Goal: Task Accomplishment & Management: Use online tool/utility

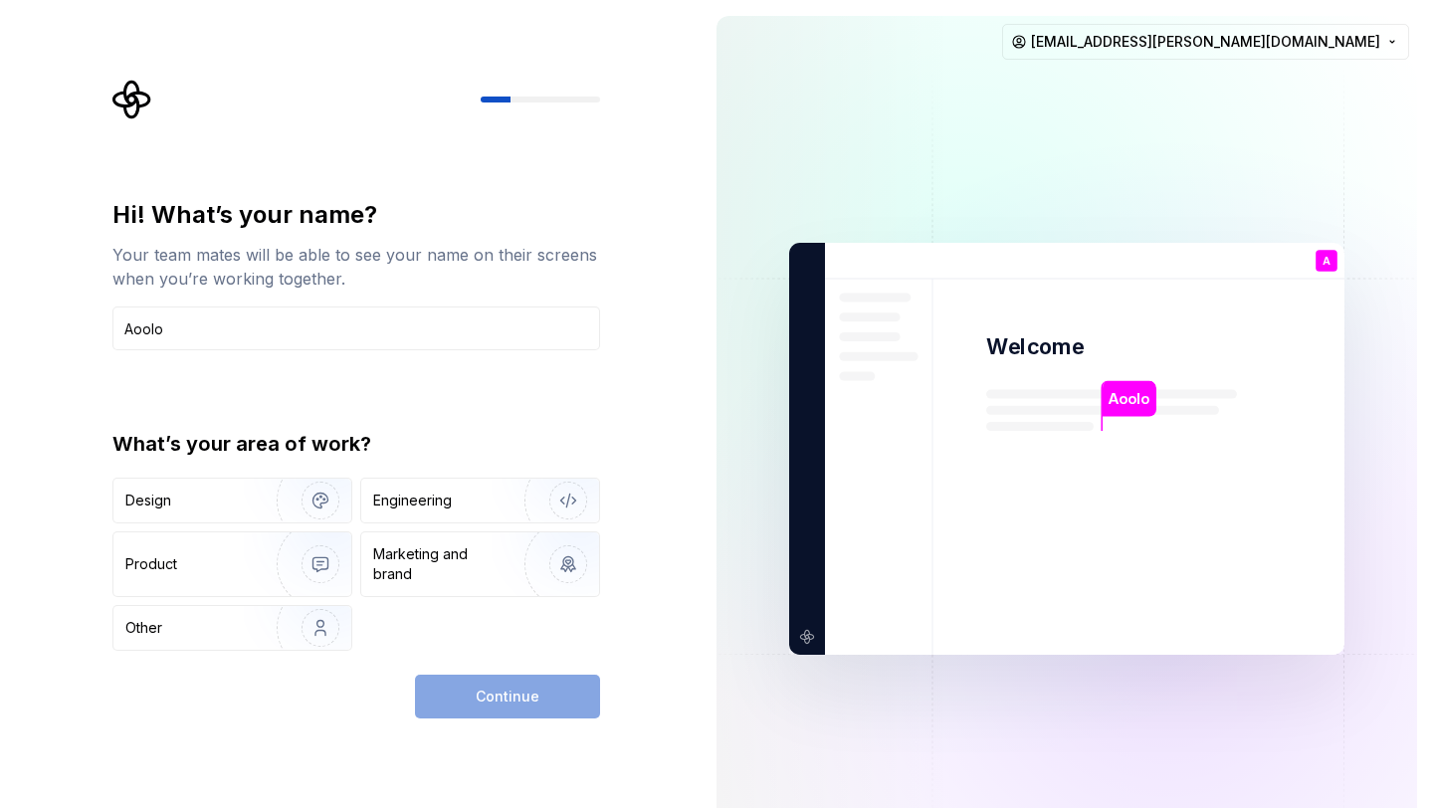
type input "Aoolo"
click at [504, 701] on div "Continue" at bounding box center [507, 697] width 185 height 44
click at [334, 515] on img "button" at bounding box center [307, 500] width 127 height 133
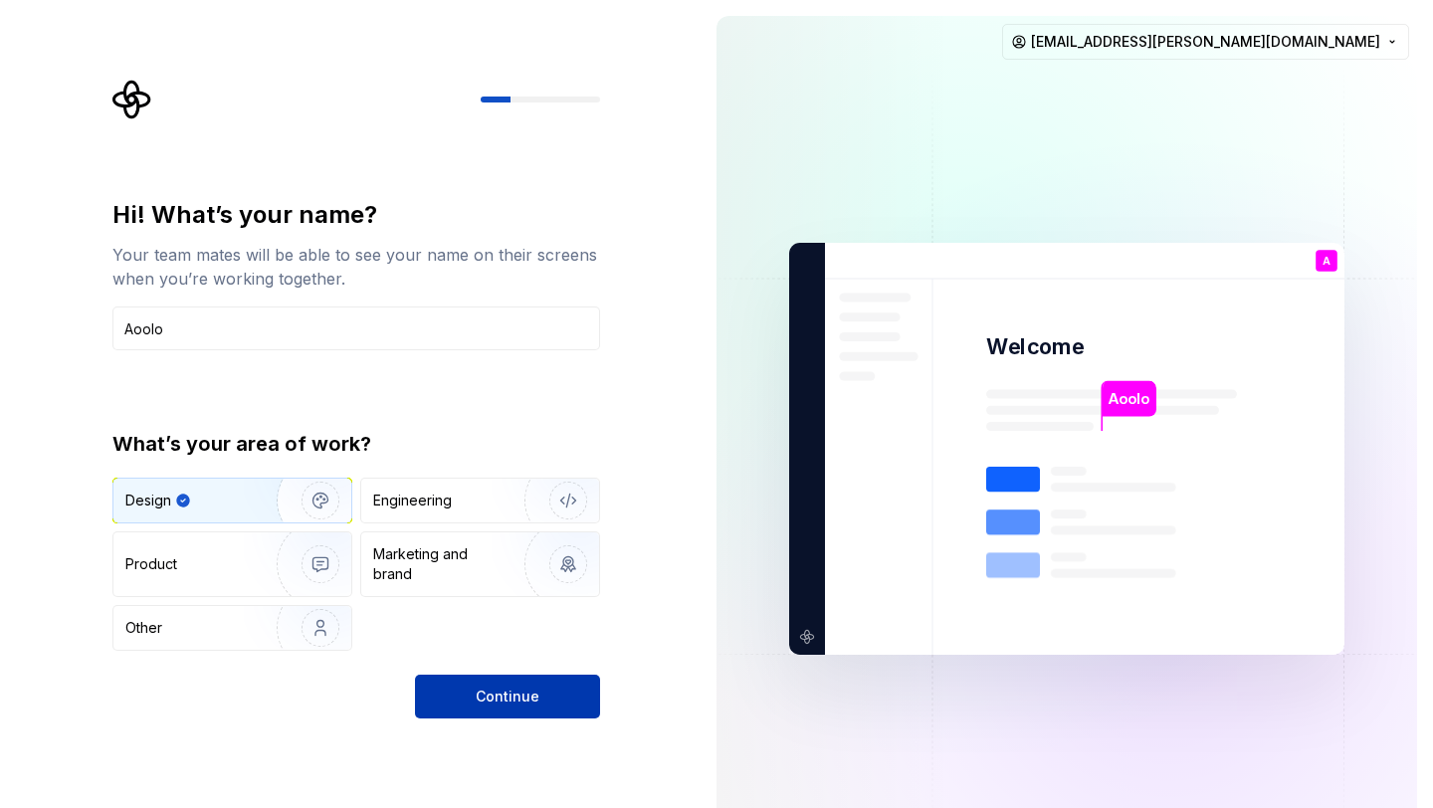
click at [515, 705] on span "Continue" at bounding box center [508, 697] width 64 height 20
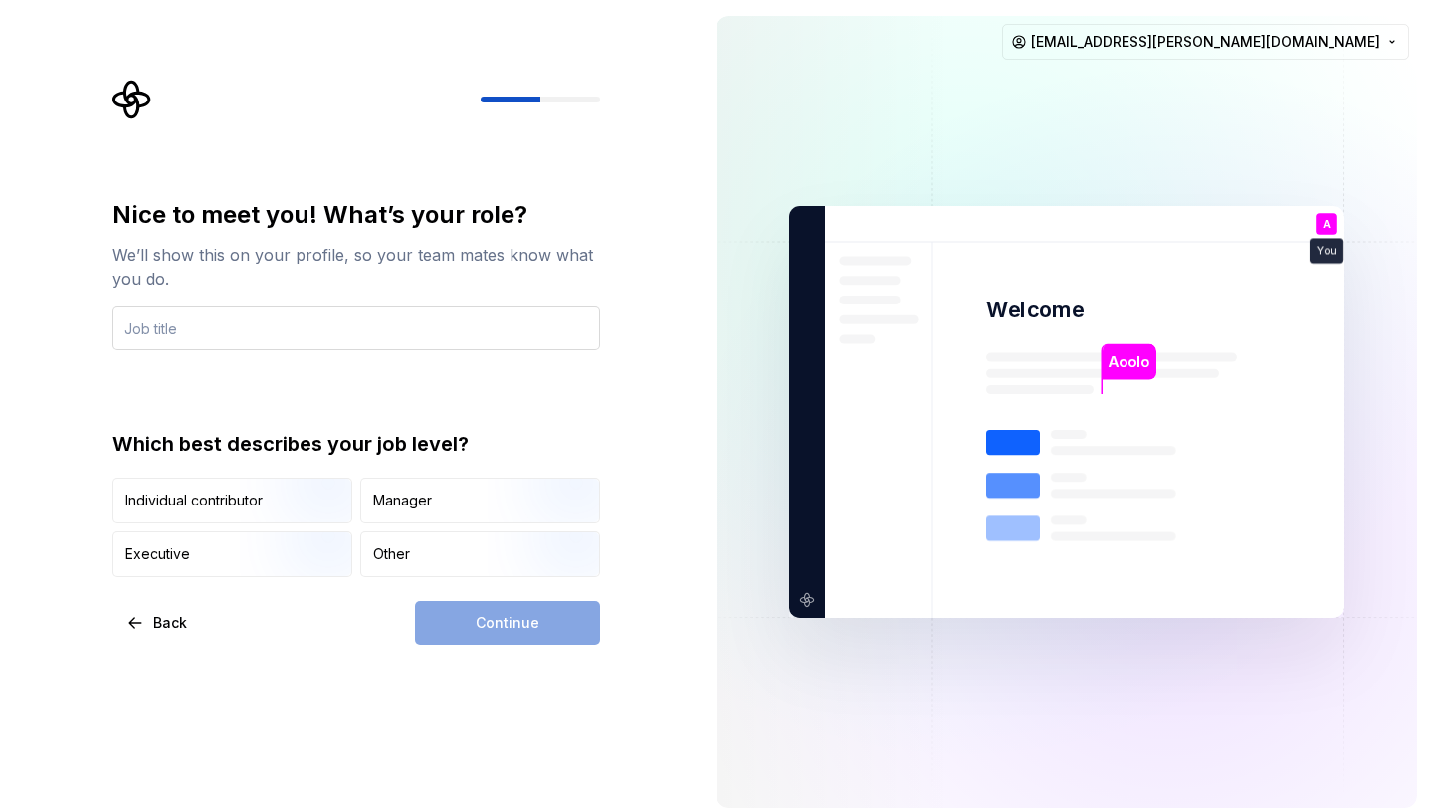
click at [541, 348] on input "text" at bounding box center [356, 328] width 488 height 44
type input "koler"
click at [590, 648] on div "Nice to meet you! What’s your role? We’ll show this on your profile, so your te…" at bounding box center [350, 412] width 701 height 824
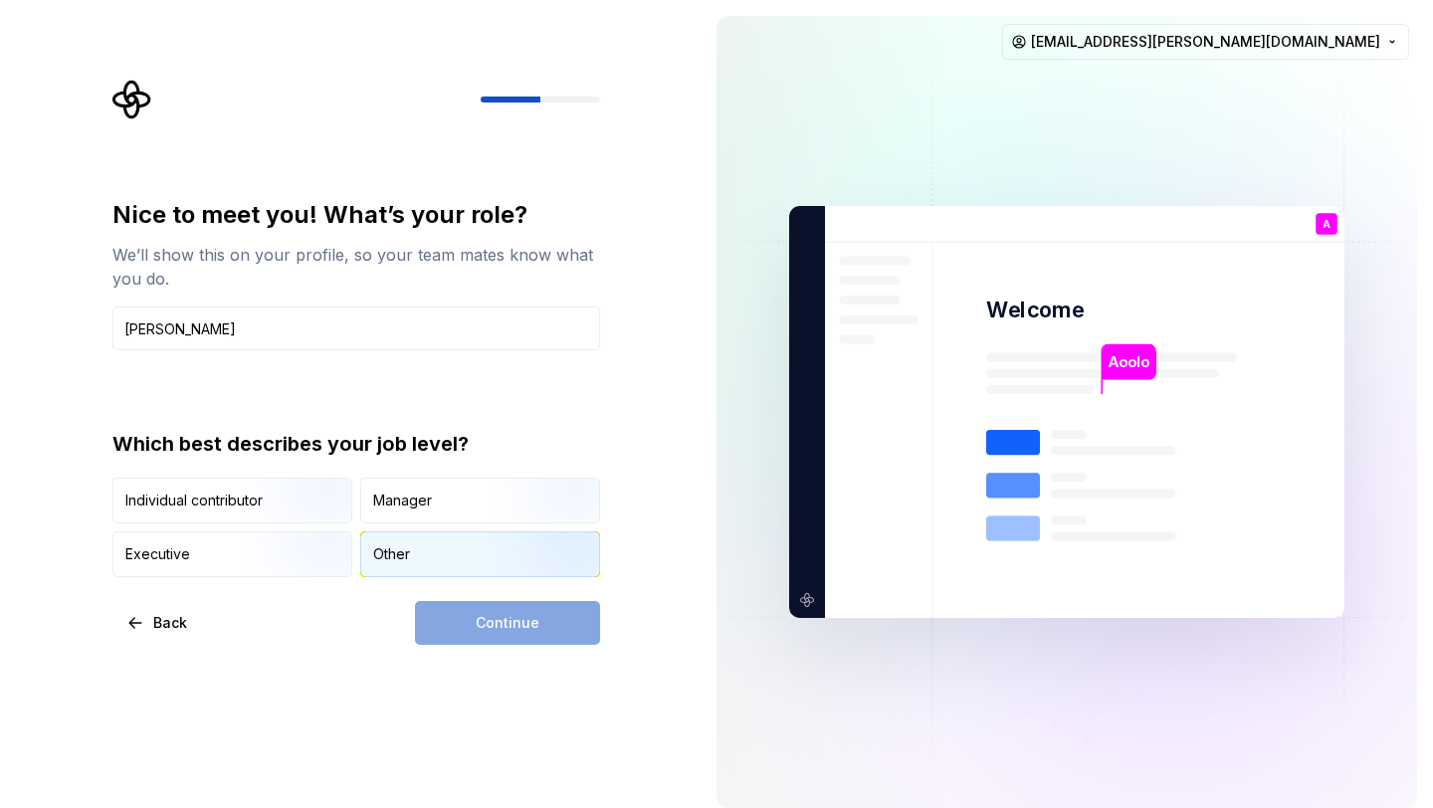
click at [561, 570] on img "button" at bounding box center [551, 578] width 127 height 133
click at [563, 620] on button "Continue" at bounding box center [507, 623] width 185 height 44
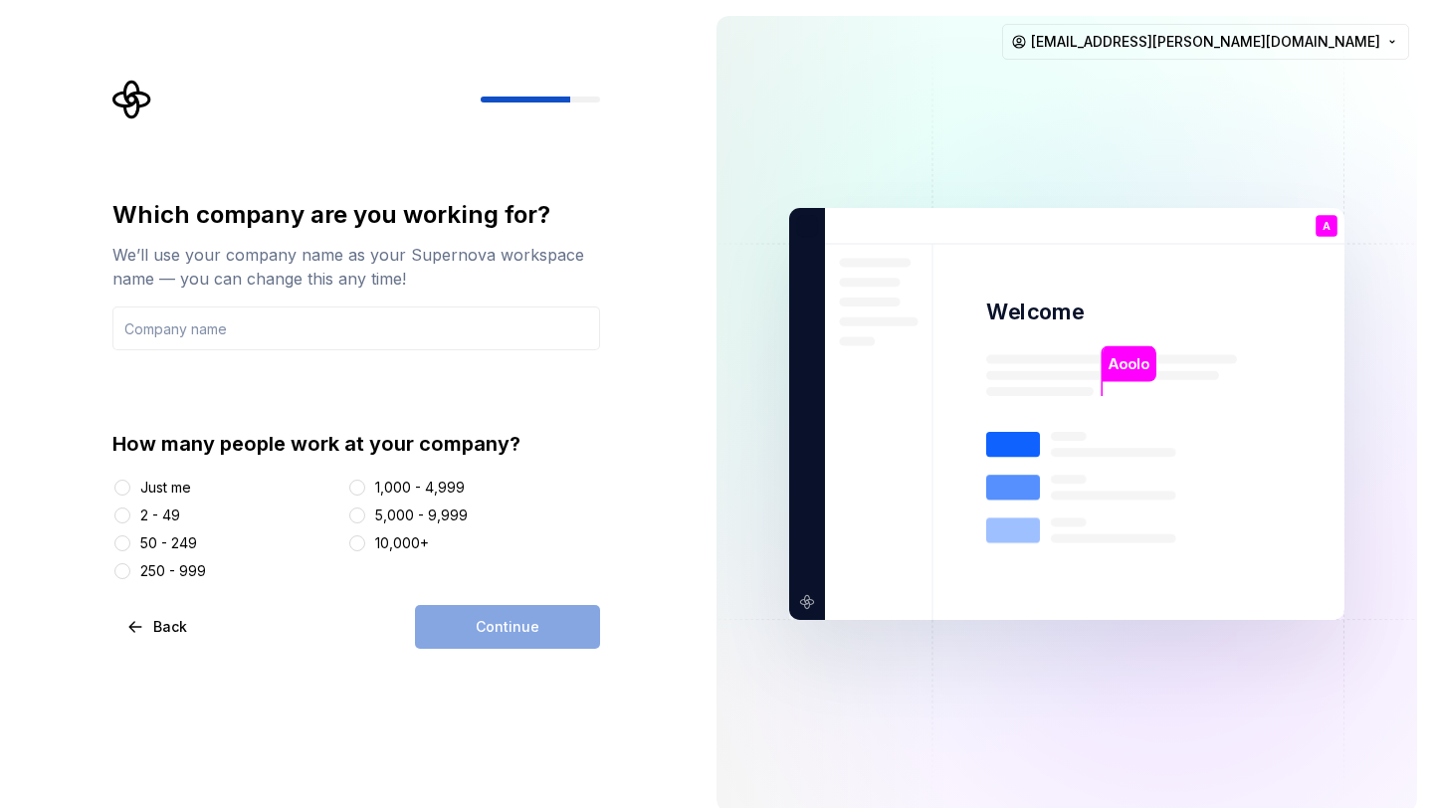
click at [175, 488] on div "Just me" at bounding box center [165, 488] width 51 height 20
click at [130, 488] on button "Just me" at bounding box center [122, 488] width 16 height 16
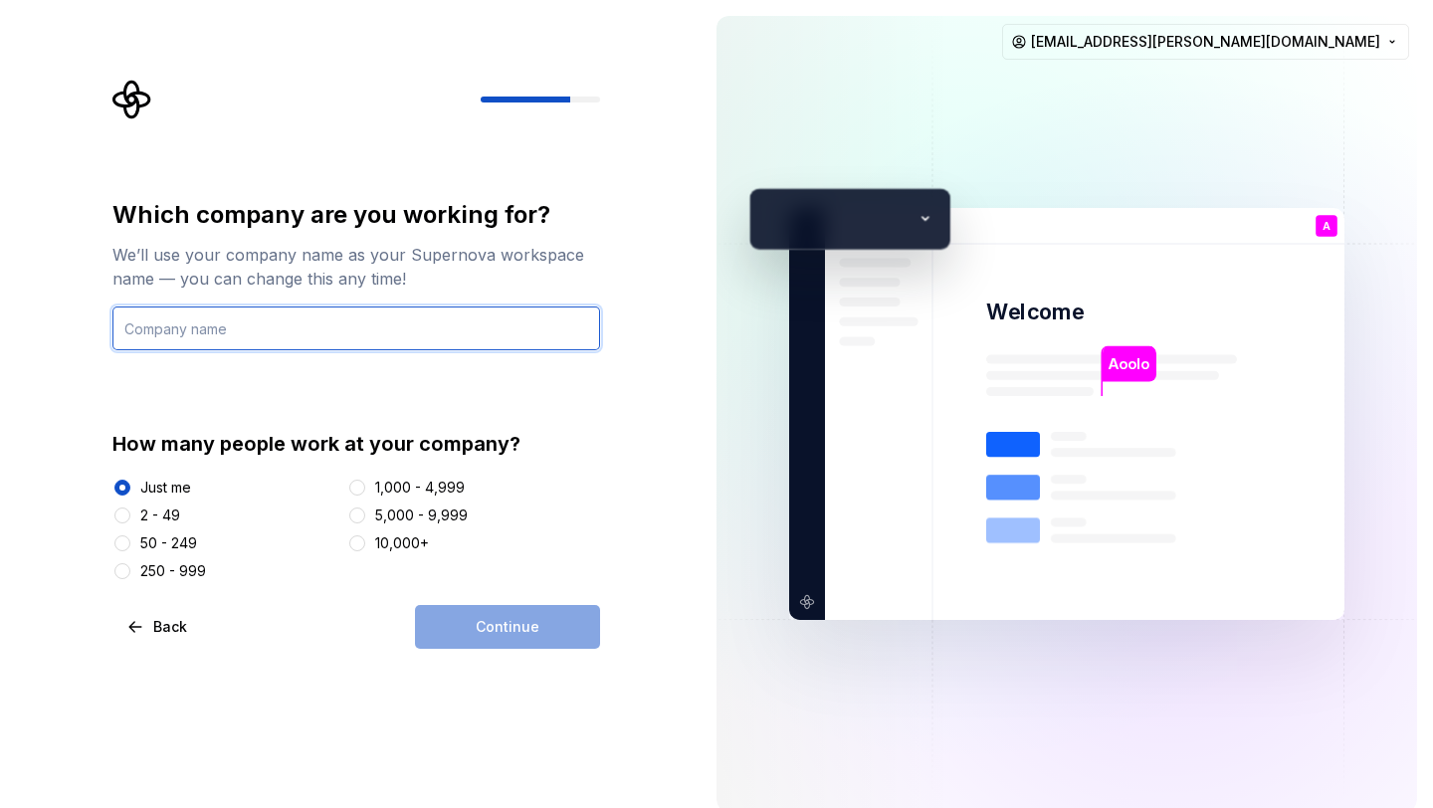
click at [466, 343] on input "text" at bounding box center [356, 328] width 488 height 44
type input "oppi"
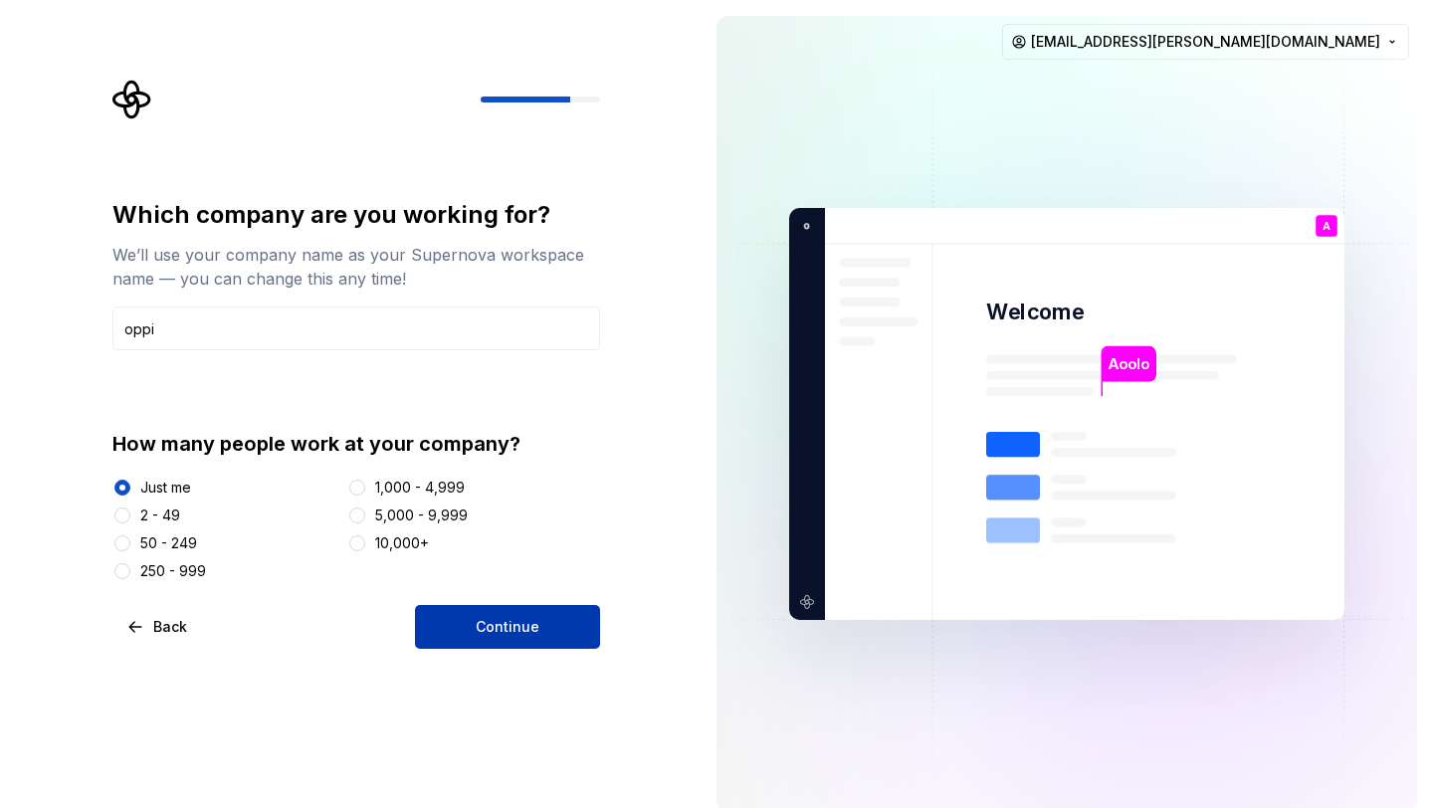
click at [508, 633] on span "Continue" at bounding box center [508, 627] width 64 height 20
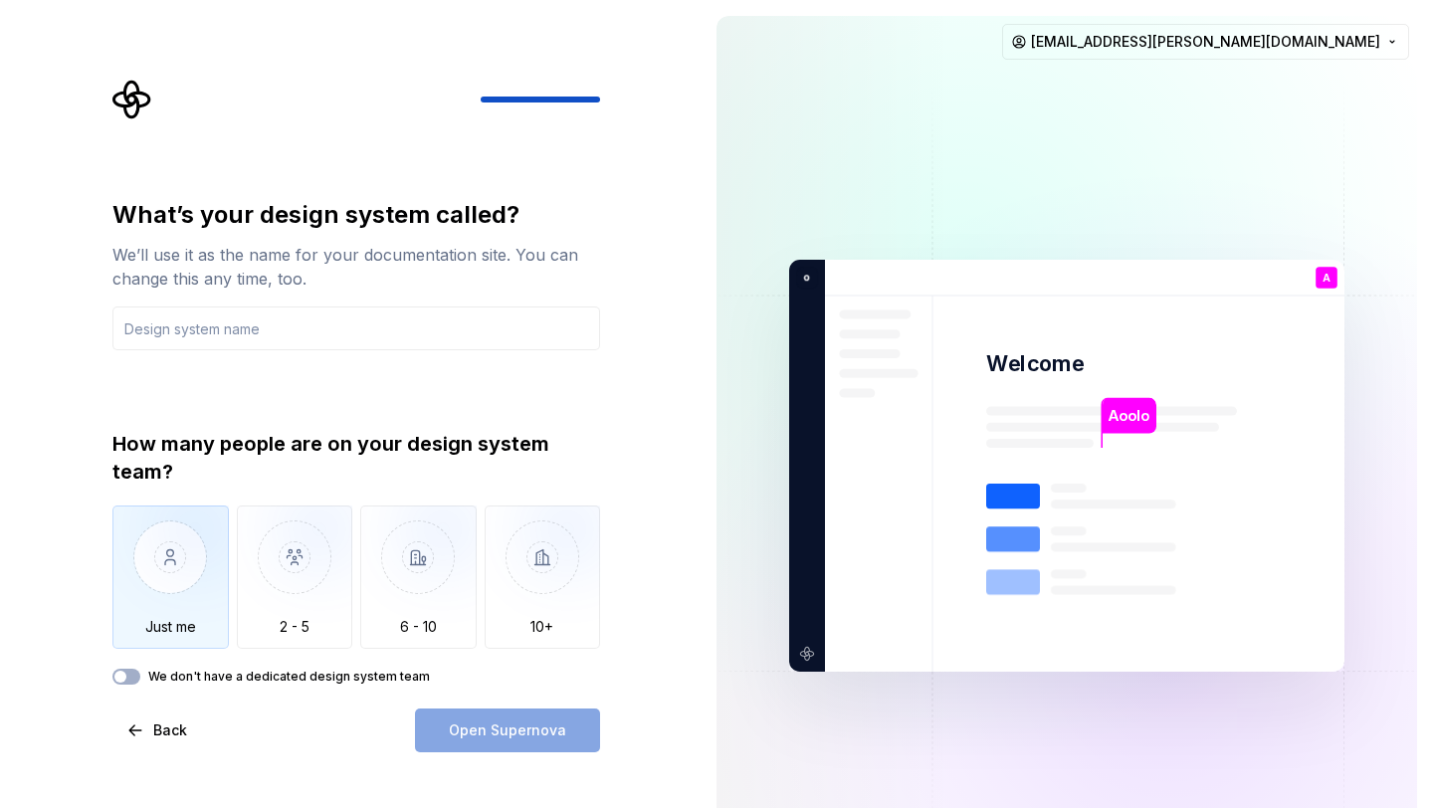
click at [151, 605] on img "button" at bounding box center [170, 571] width 116 height 133
click at [126, 673] on icon "button" at bounding box center [120, 677] width 16 height 12
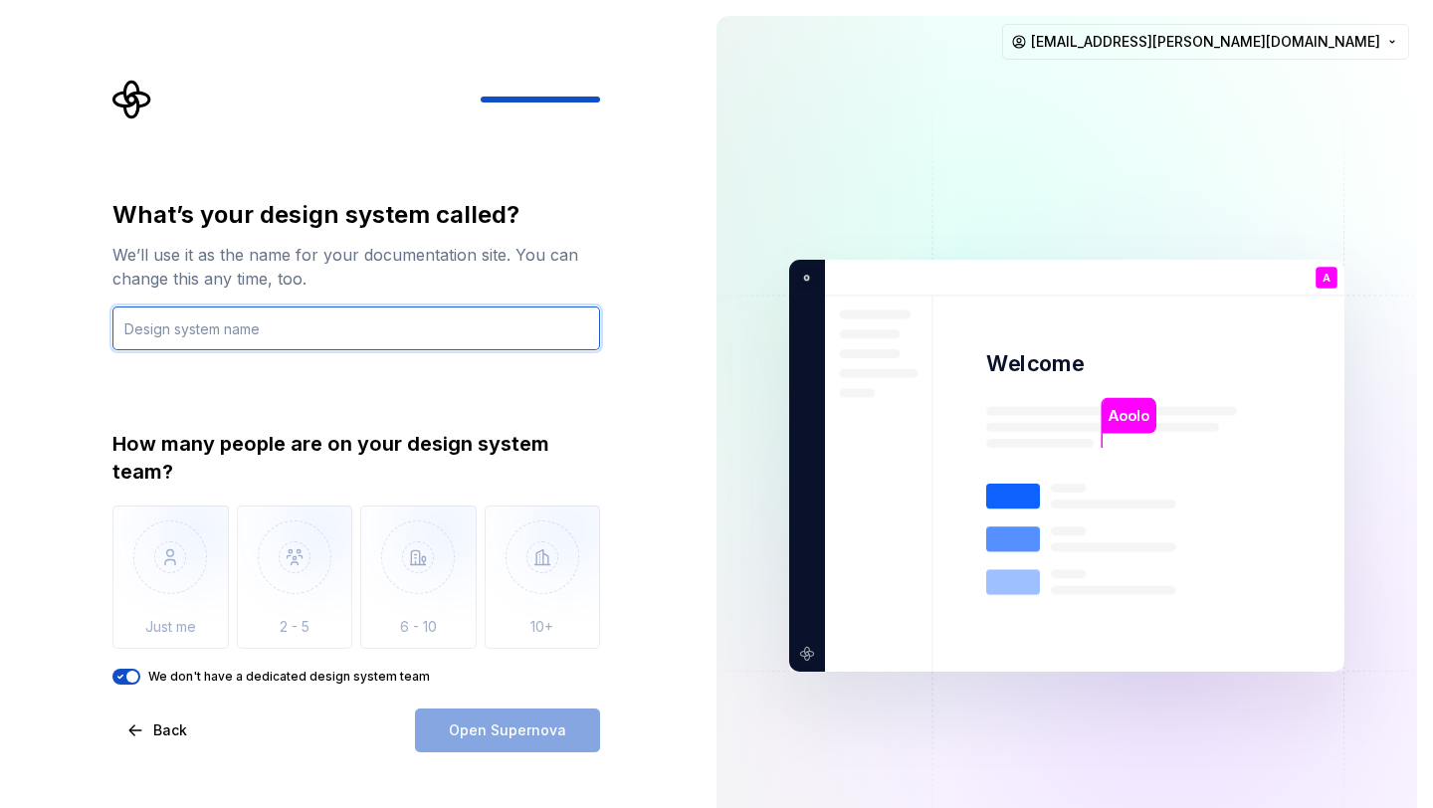
click at [364, 308] on input "text" at bounding box center [356, 328] width 488 height 44
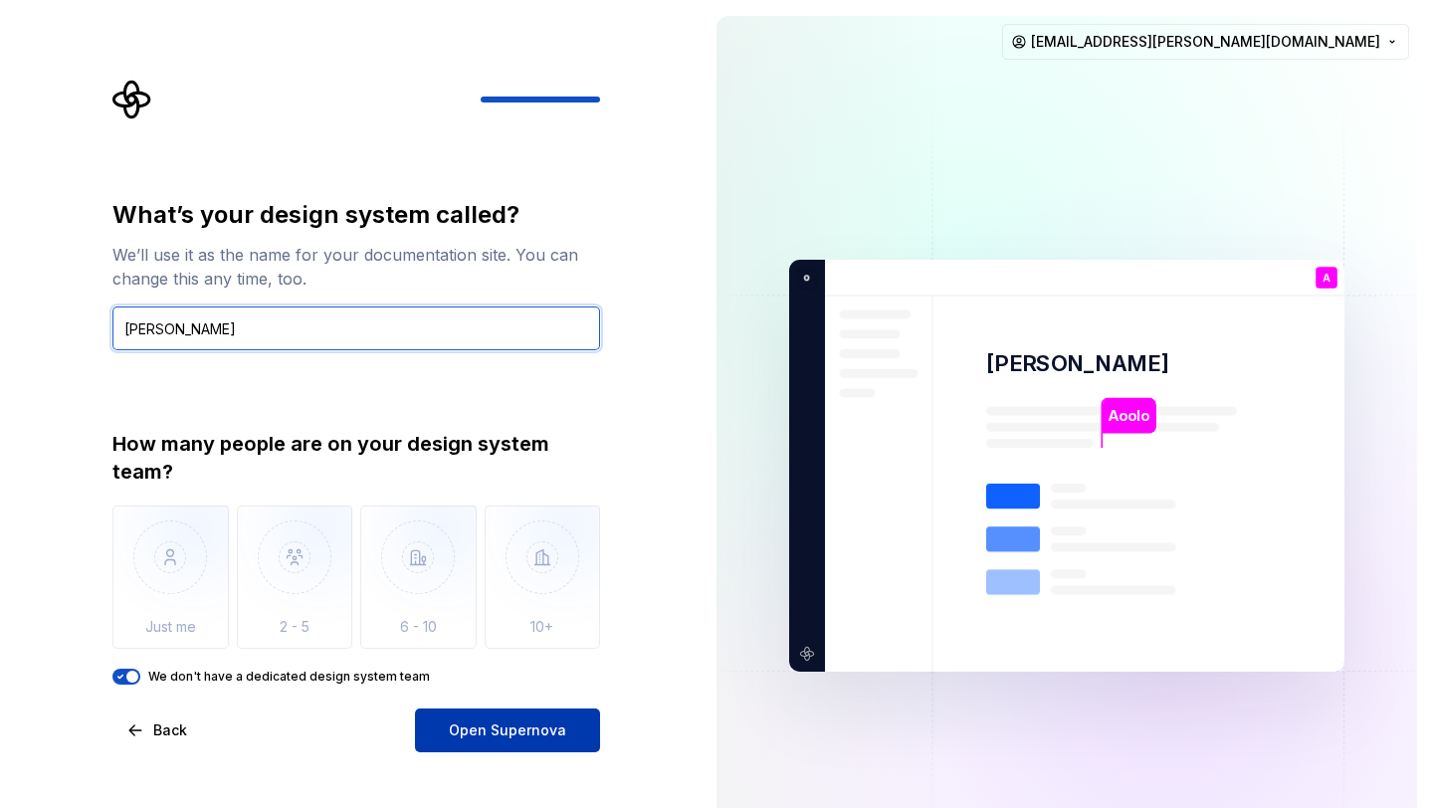
type input "koler"
click at [489, 734] on span "Open Supernova" at bounding box center [507, 730] width 117 height 20
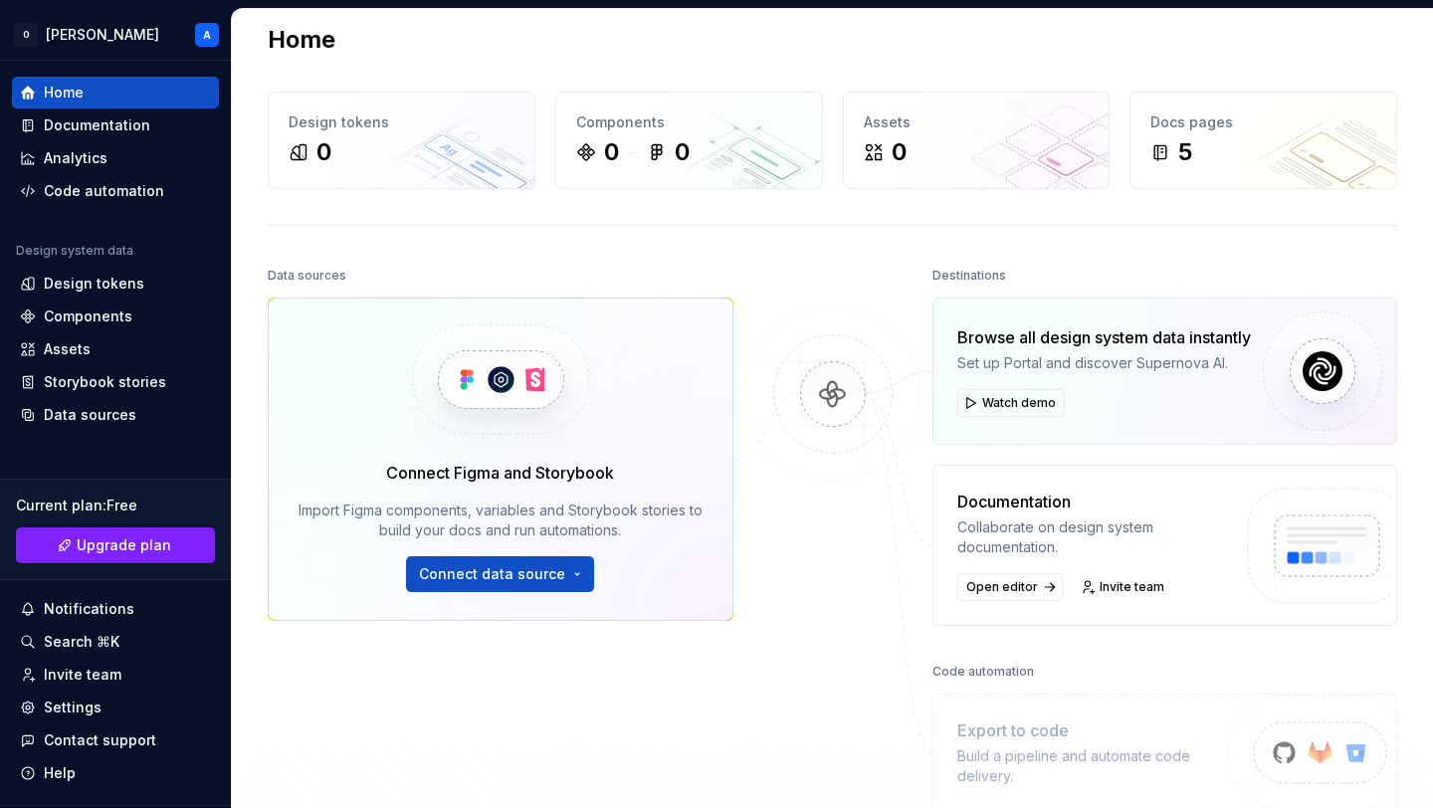
scroll to position [325, 0]
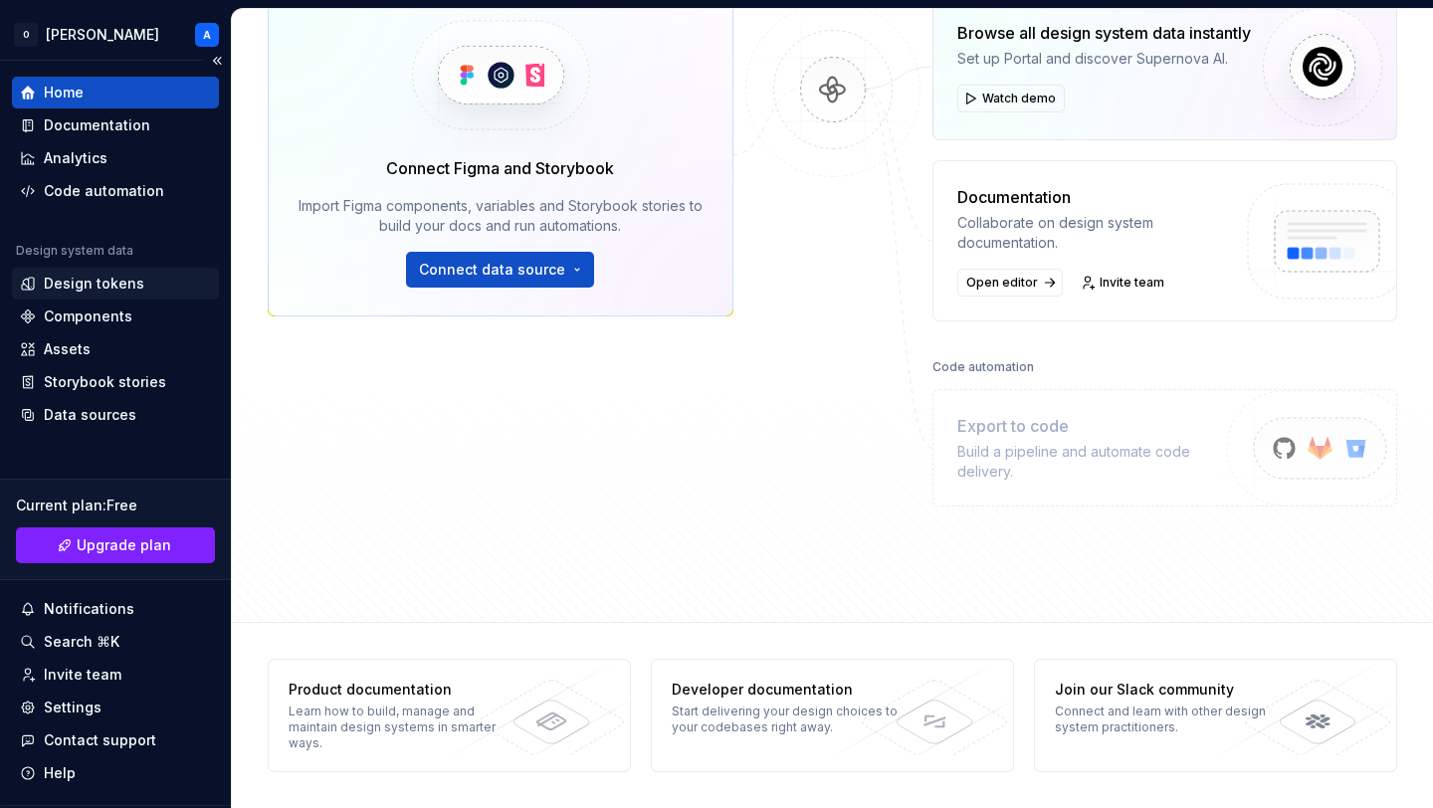
click at [169, 276] on div "Design tokens" at bounding box center [115, 284] width 191 height 20
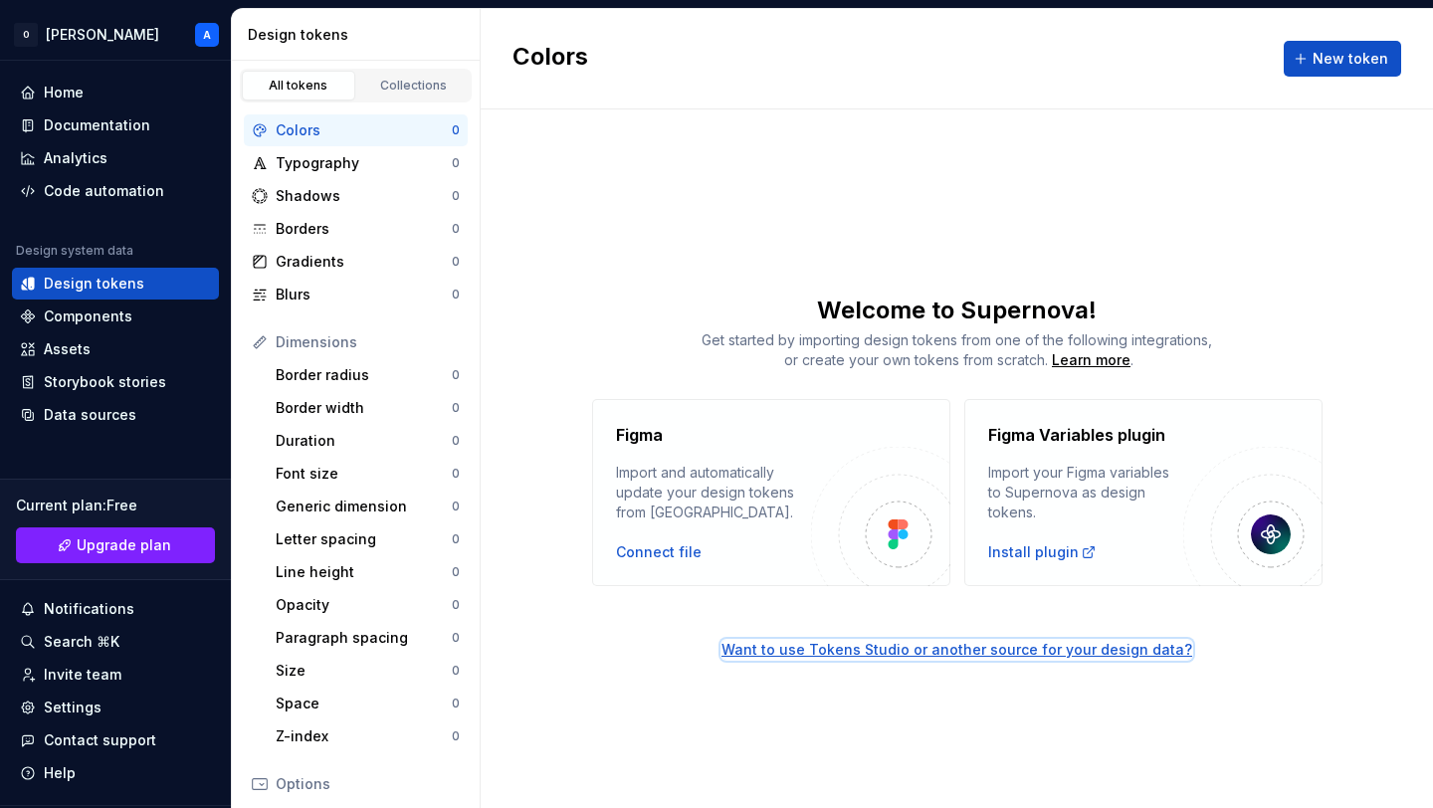
click at [1047, 650] on div "Want to use Tokens Studio or another source for your design data?" at bounding box center [956, 650] width 471 height 20
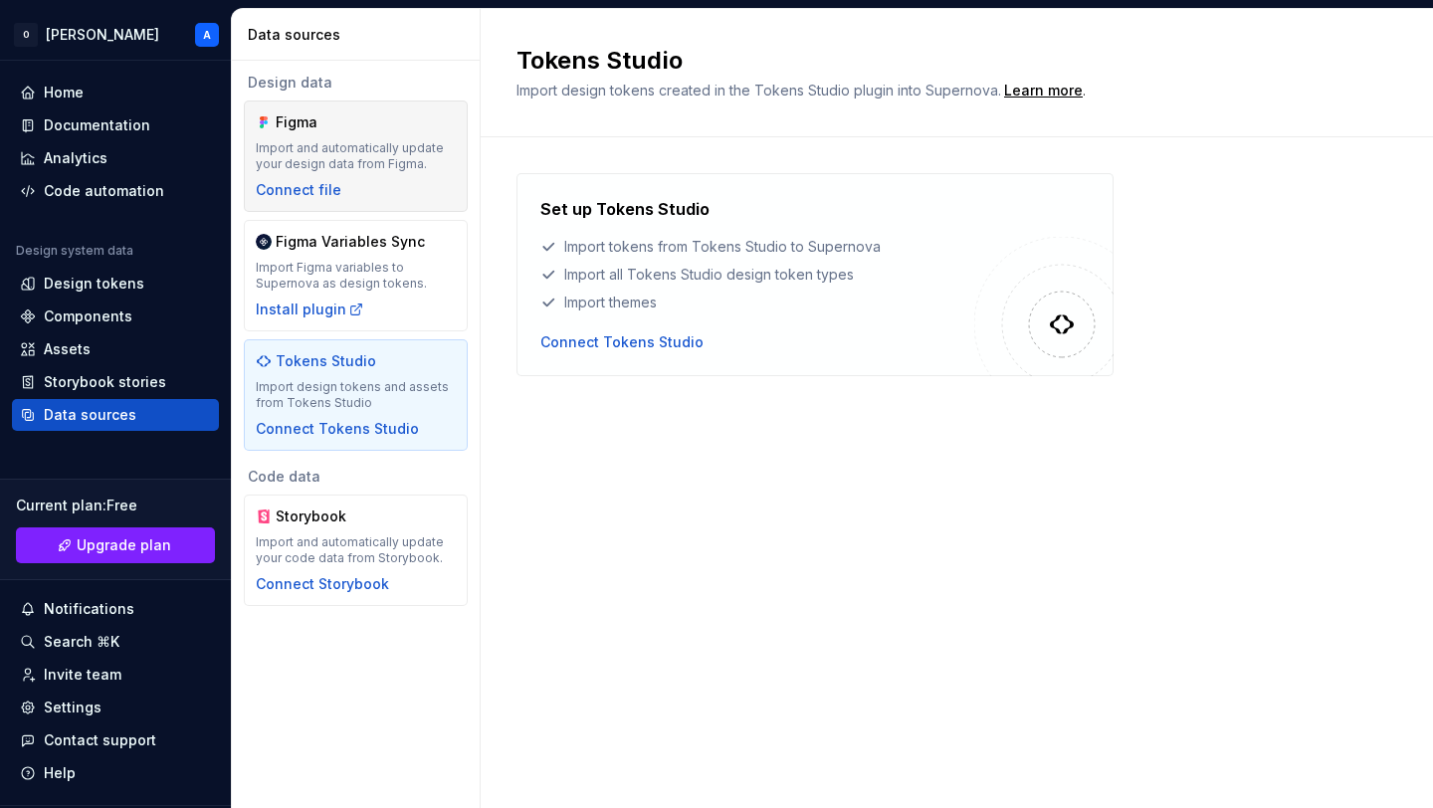
click at [420, 159] on div "Import and automatically update your design data from Figma." at bounding box center [356, 156] width 200 height 32
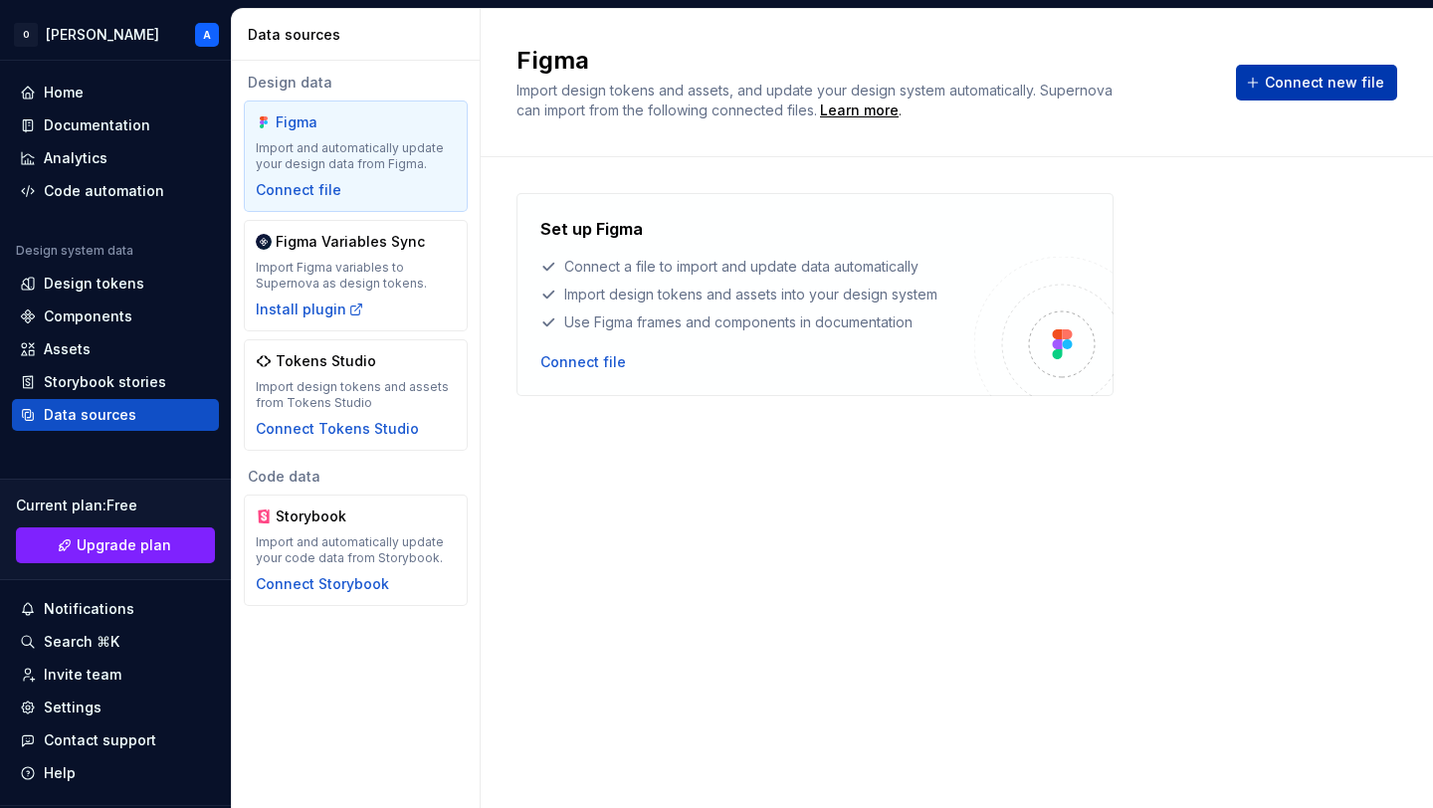
click at [1272, 82] on button "Connect new file" at bounding box center [1316, 83] width 161 height 36
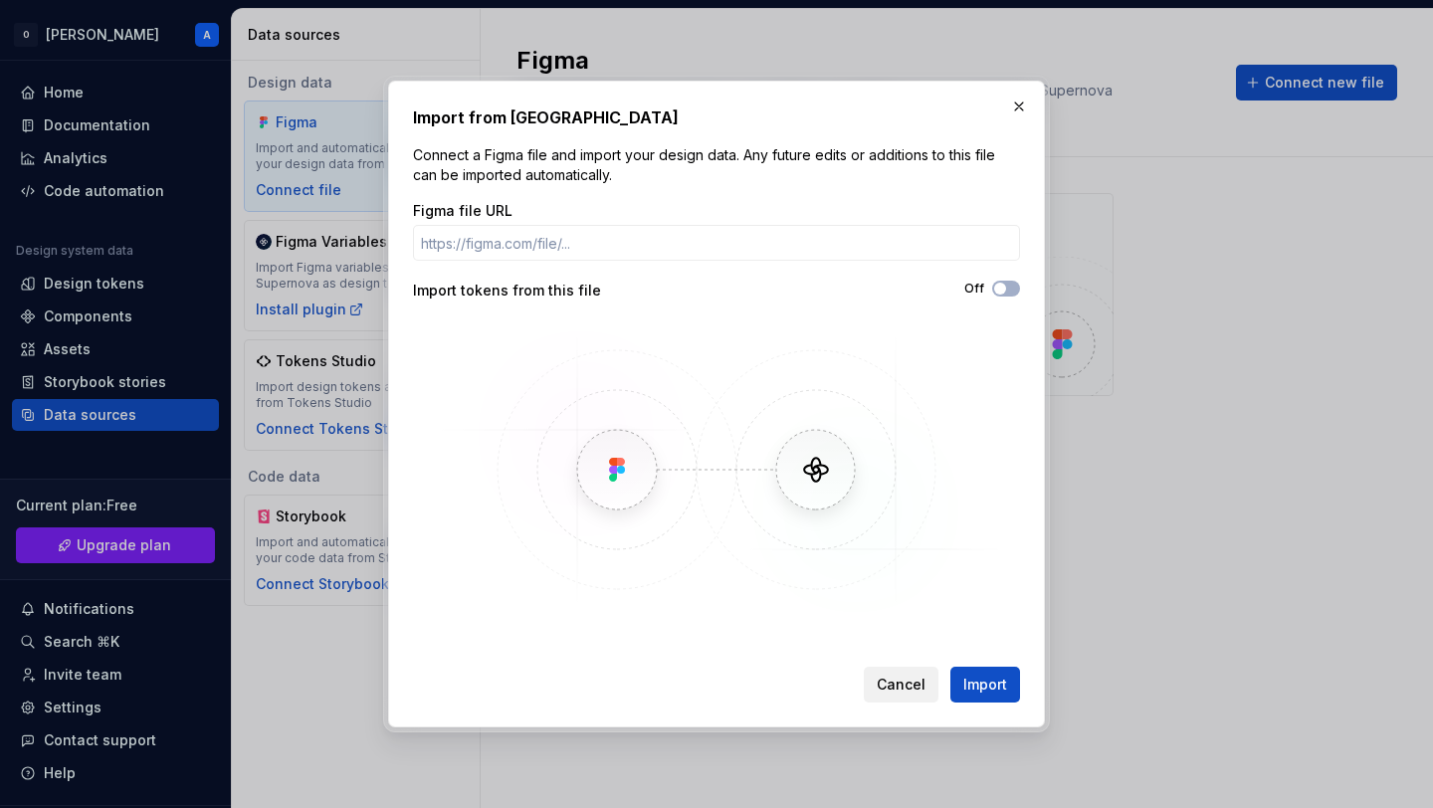
click at [904, 677] on span "Cancel" at bounding box center [901, 685] width 49 height 20
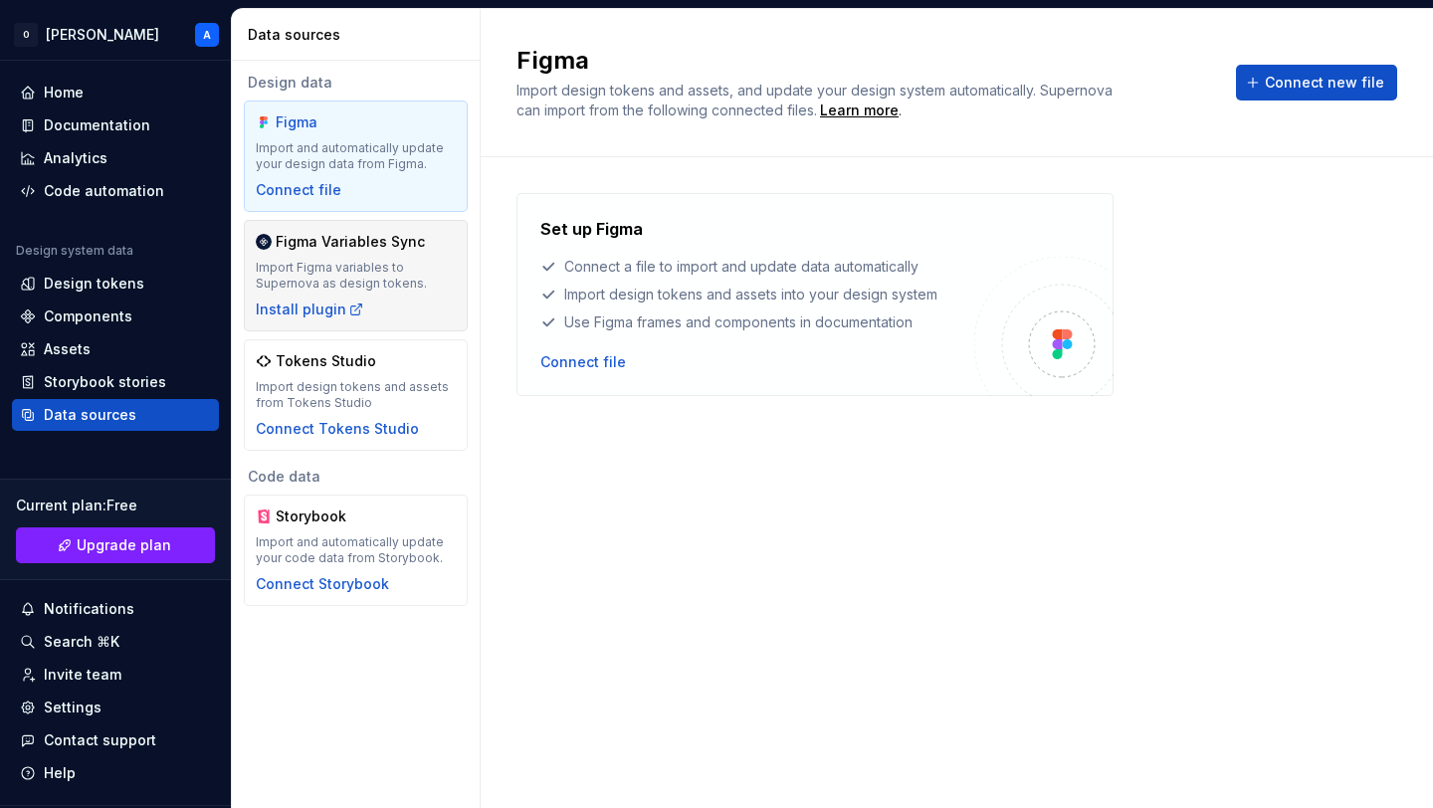
click at [416, 274] on div "Import Figma variables to Supernova as design tokens." at bounding box center [356, 276] width 200 height 32
